Goal: Information Seeking & Learning: Find contact information

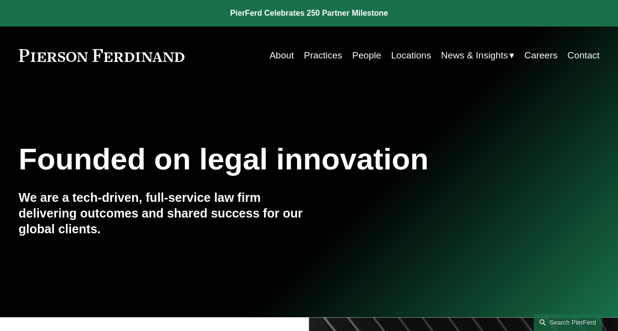
click at [318, 58] on link "Practices" at bounding box center [323, 55] width 38 height 19
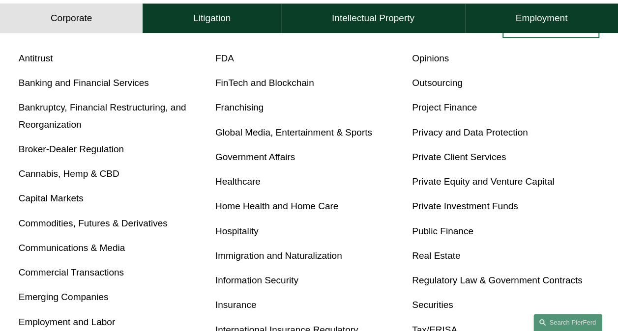
scroll to position [344, 0]
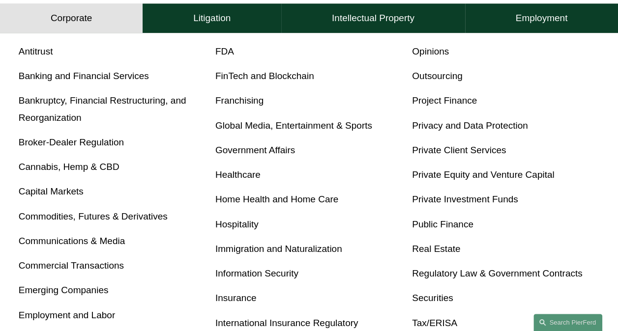
click at [450, 250] on link "Real Estate" at bounding box center [436, 249] width 48 height 10
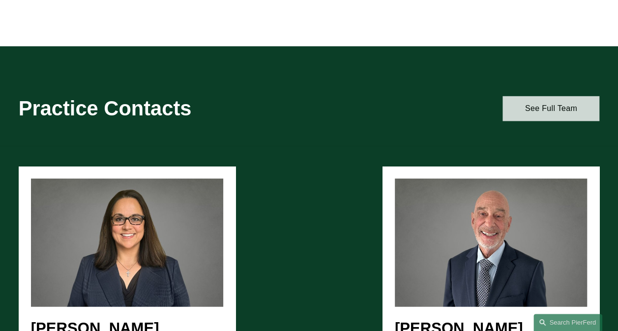
scroll to position [983, 0]
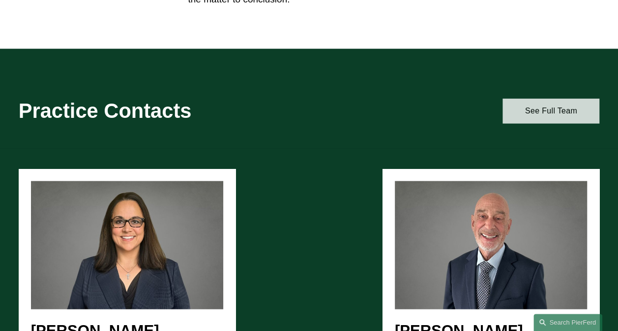
click at [546, 118] on link "See Full Team" at bounding box center [550, 111] width 97 height 25
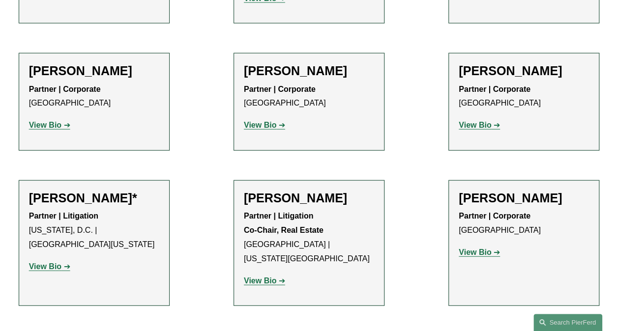
scroll to position [1032, 0]
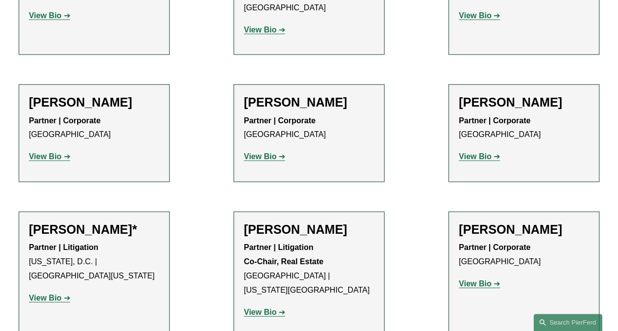
click at [261, 152] on strong "View Bio" at bounding box center [260, 156] width 32 height 8
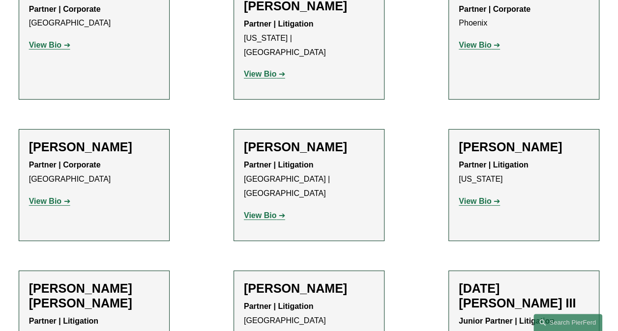
scroll to position [1426, 0]
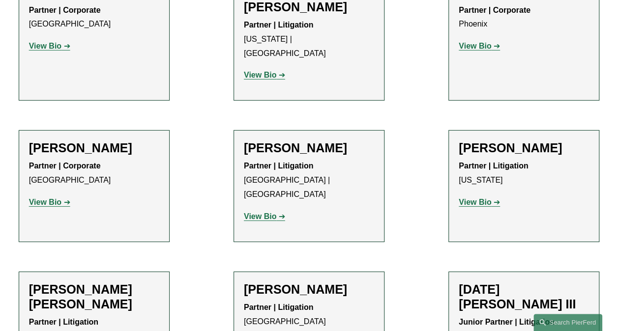
click at [56, 198] on strong "View Bio" at bounding box center [45, 202] width 32 height 8
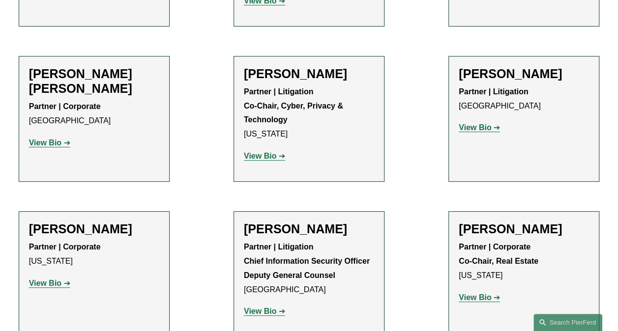
scroll to position [2065, 0]
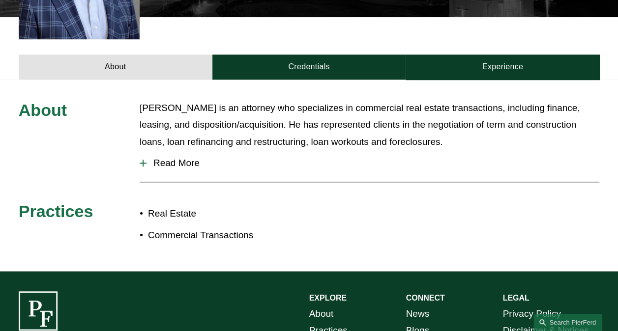
scroll to position [295, 0]
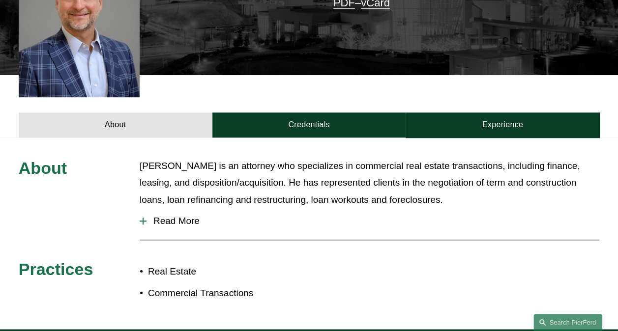
click at [142, 221] on div at bounding box center [143, 221] width 7 height 1
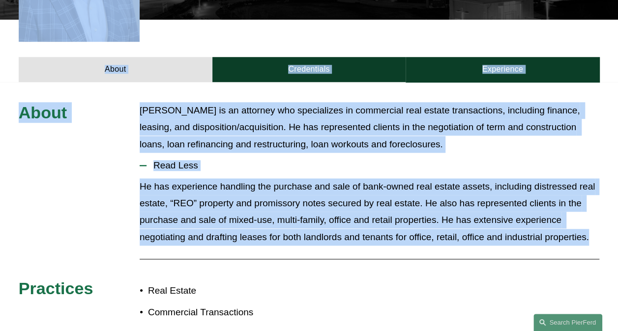
scroll to position [442, 0]
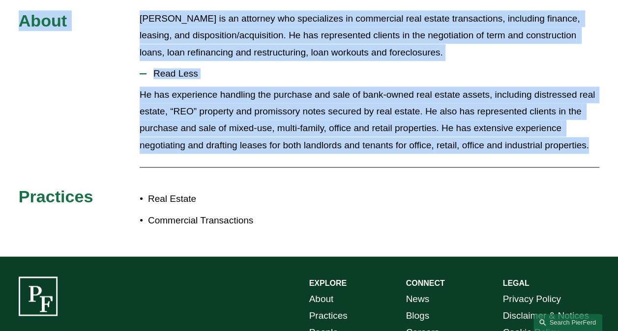
drag, startPoint x: 16, startPoint y: 168, endPoint x: 594, endPoint y: 131, distance: 579.8
copy article "Damon P. Goode Partner | Corporate damon.goode@pierferd.com +1.404.964.5626 cel…"
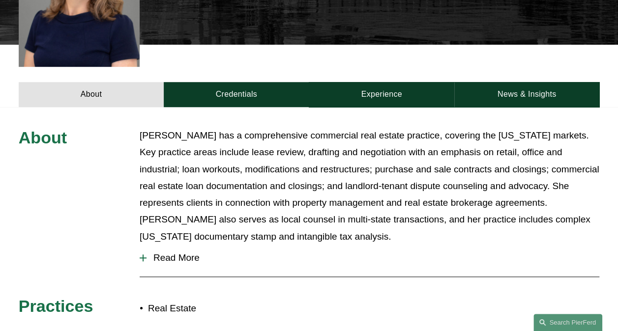
scroll to position [344, 0]
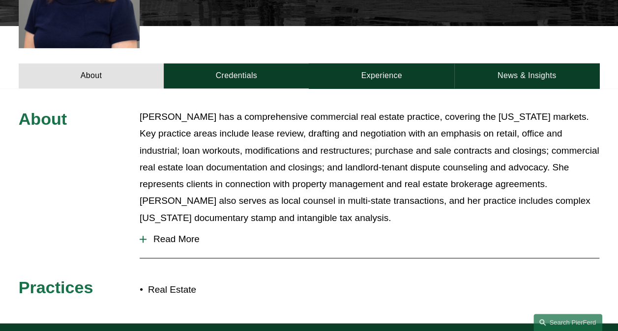
click at [143, 236] on div at bounding box center [143, 239] width 1 height 7
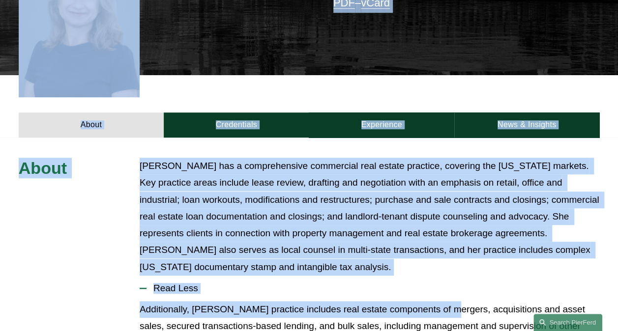
scroll to position [492, 0]
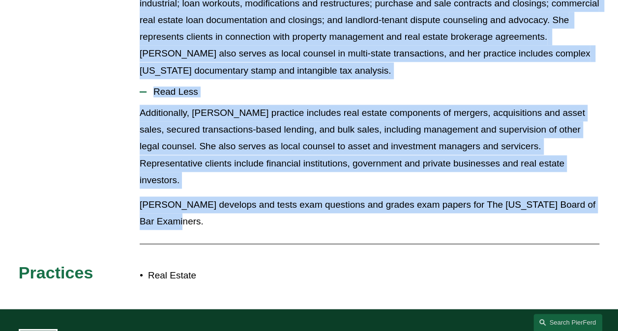
drag, startPoint x: 14, startPoint y: 158, endPoint x: 215, endPoint y: 212, distance: 208.1
drag, startPoint x: 215, startPoint y: 212, endPoint x: 175, endPoint y: 95, distance: 123.3
copy article "Loremi Dolorsi Ametcon Adipisc | Elitseddo eiusmo.tempori@utlabore.etd +4.106.1…"
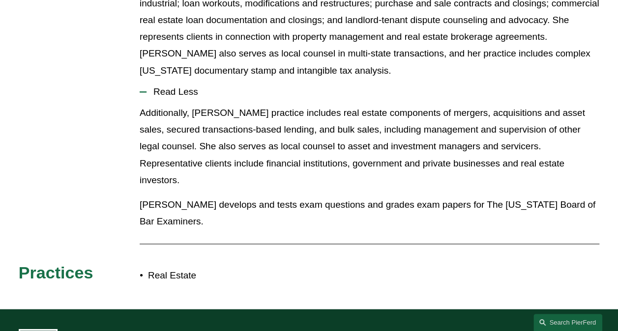
click at [272, 239] on div at bounding box center [370, 244] width 460 height 10
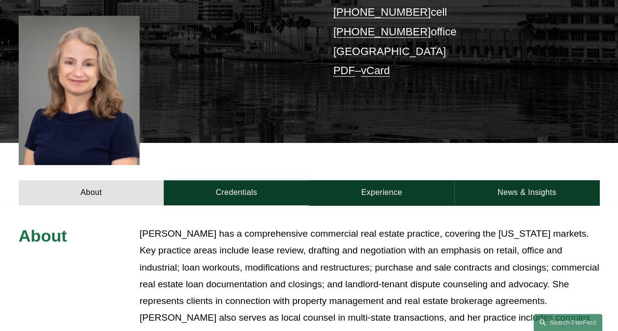
scroll to position [197, 0]
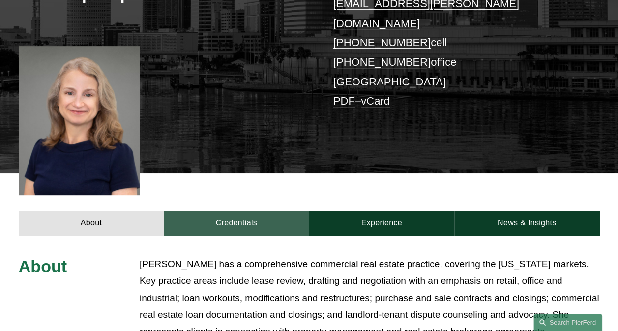
click at [233, 211] on link "Credentials" at bounding box center [236, 223] width 145 height 25
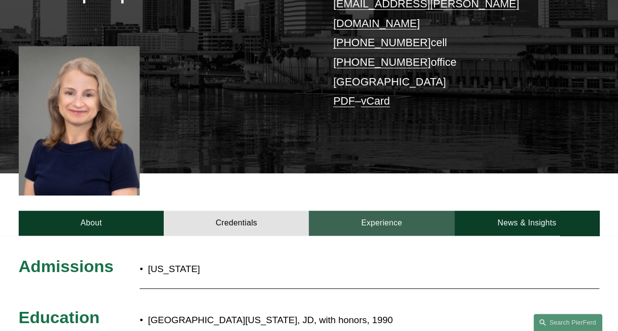
click at [370, 211] on link "Experience" at bounding box center [381, 223] width 145 height 25
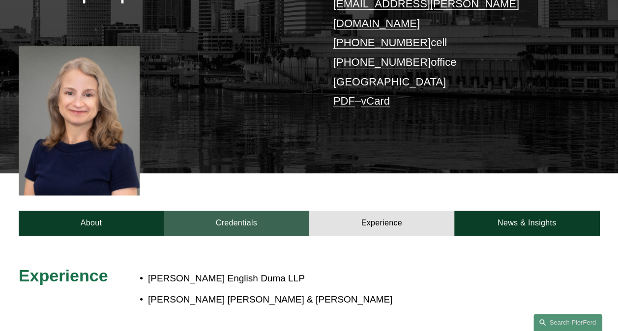
click at [232, 211] on link "Credentials" at bounding box center [236, 223] width 145 height 25
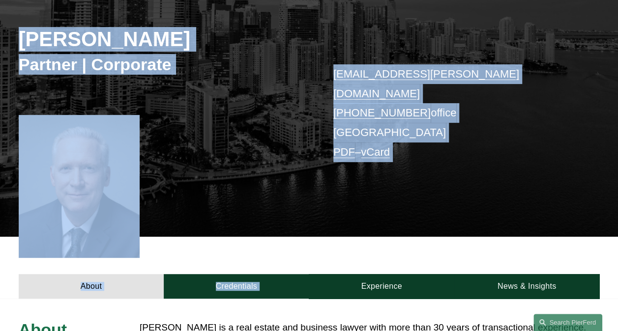
scroll to position [246, 0]
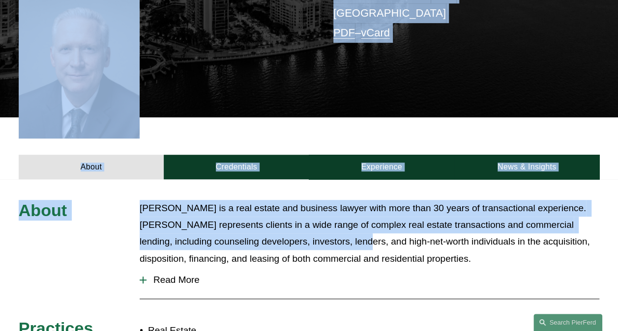
drag, startPoint x: 14, startPoint y: 108, endPoint x: 327, endPoint y: 228, distance: 336.0
click at [327, 228] on article "Mark S. Weinberg Partner | Corporate mark.weinberg@pierferd.com +1.305.239.3953…" at bounding box center [309, 71] width 618 height 634
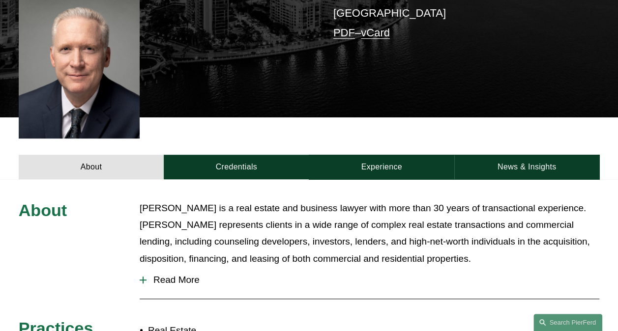
click at [87, 258] on div "About Mark S. Weinberg is a real estate and business lawyer with more than 30 y…" at bounding box center [309, 284] width 618 height 168
click at [141, 280] on div at bounding box center [143, 280] width 7 height 1
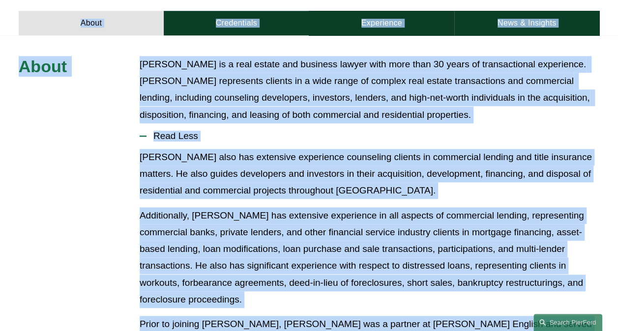
scroll to position [541, 0]
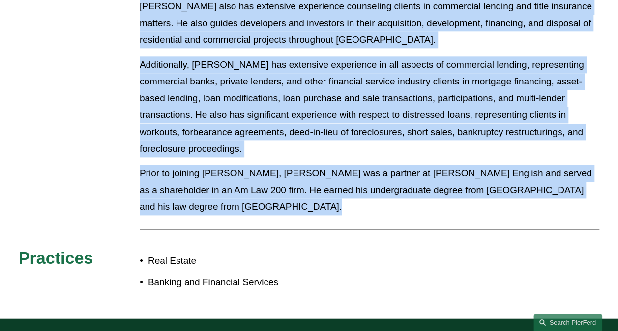
drag, startPoint x: 15, startPoint y: 158, endPoint x: 281, endPoint y: 190, distance: 268.3
copy article "Mark S. Weinberg Partner | Corporate mark.weinberg@pierferd.com +1.305.239.3953…"
